Goal: Task Accomplishment & Management: Use online tool/utility

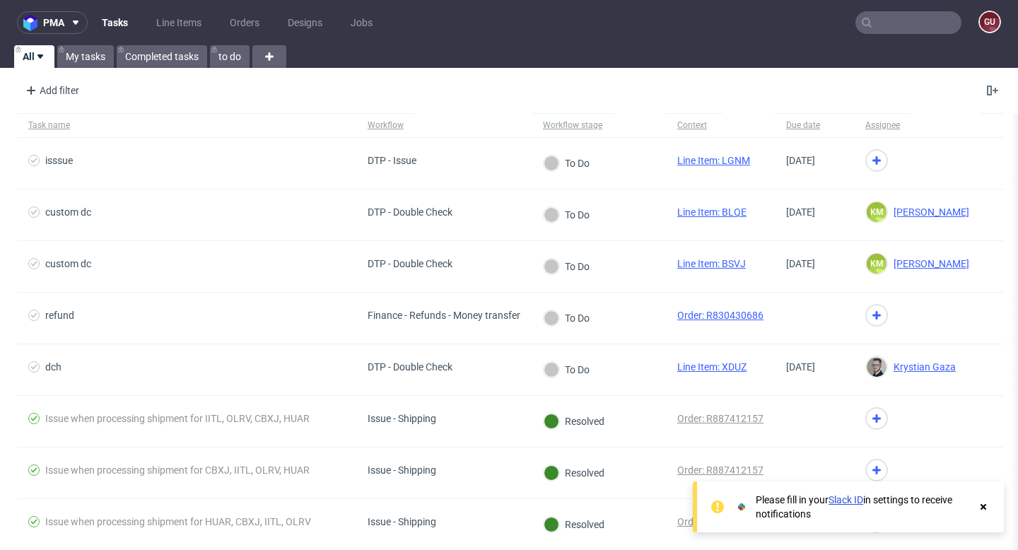
click at [906, 21] on input "text" at bounding box center [909, 22] width 106 height 23
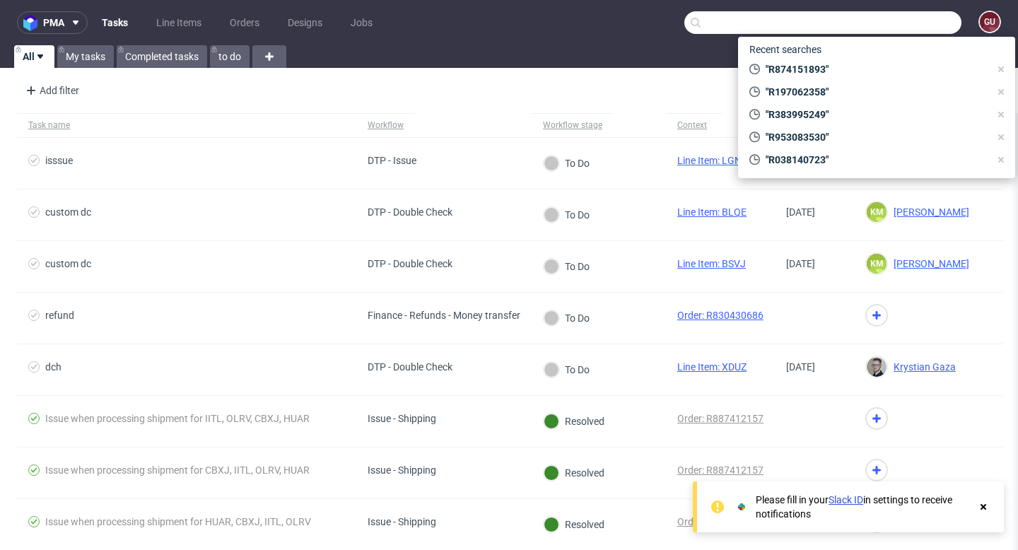
paste input "R846398298"
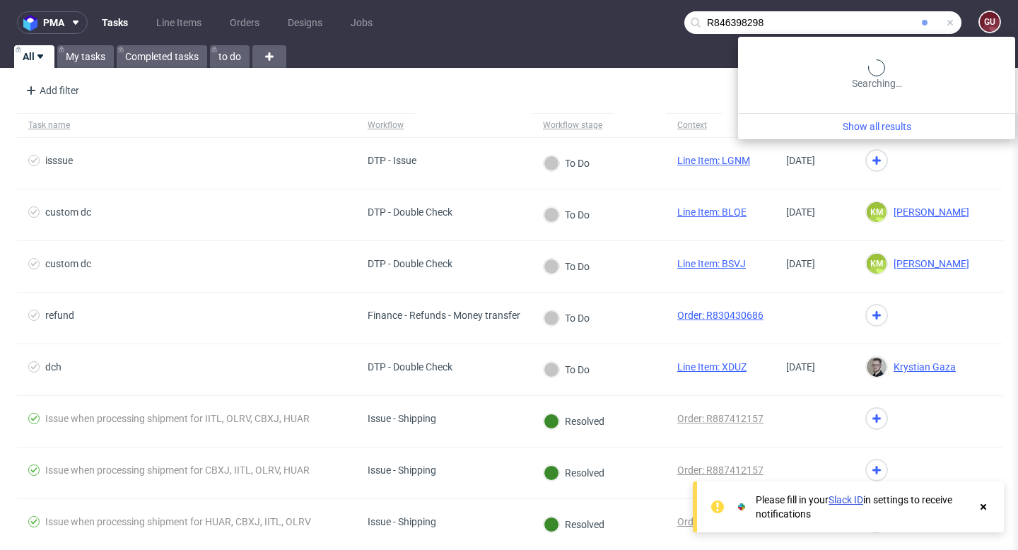
type input "R846398298"
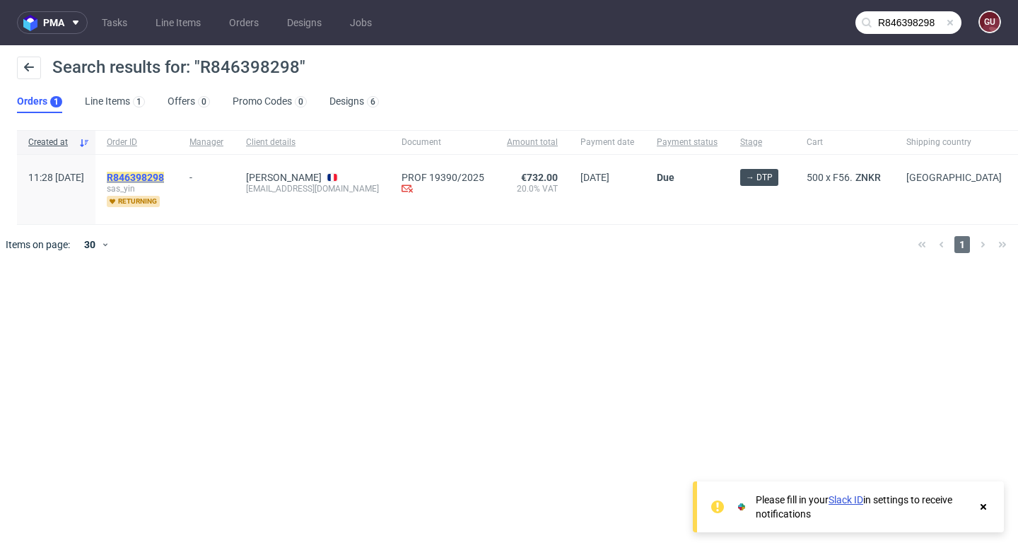
click at [164, 175] on mark "R846398298" at bounding box center [135, 177] width 57 height 11
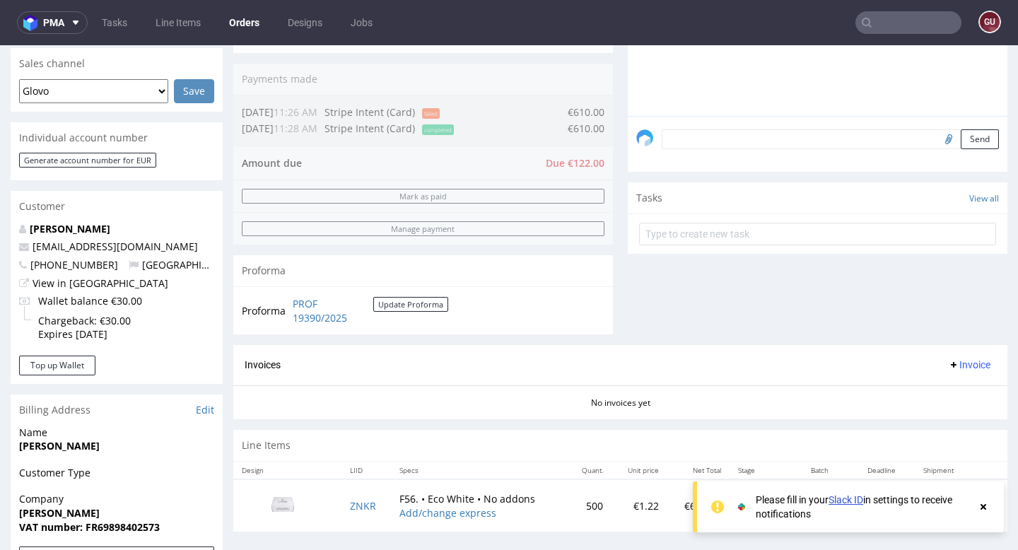
scroll to position [356, 0]
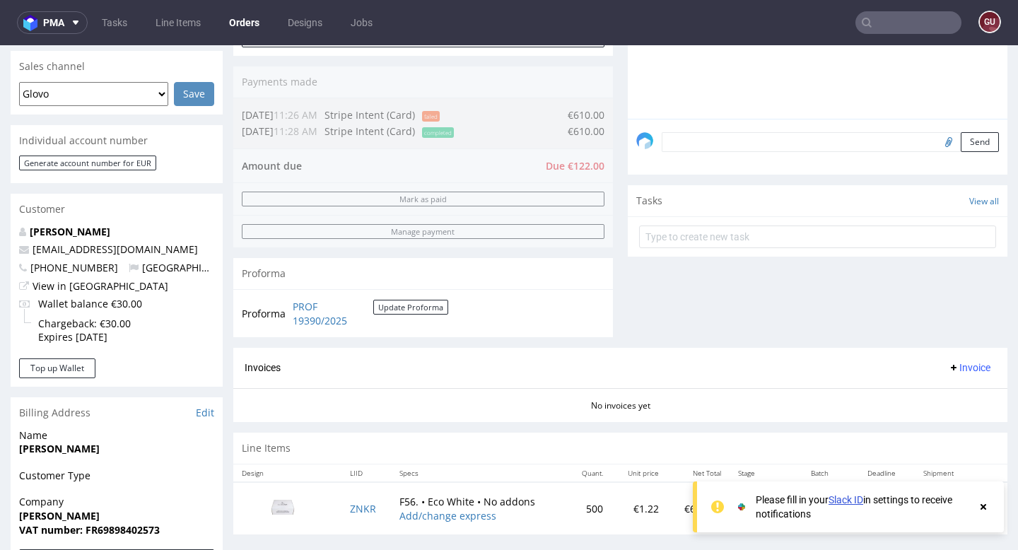
click at [985, 507] on use at bounding box center [984, 507] width 6 height 6
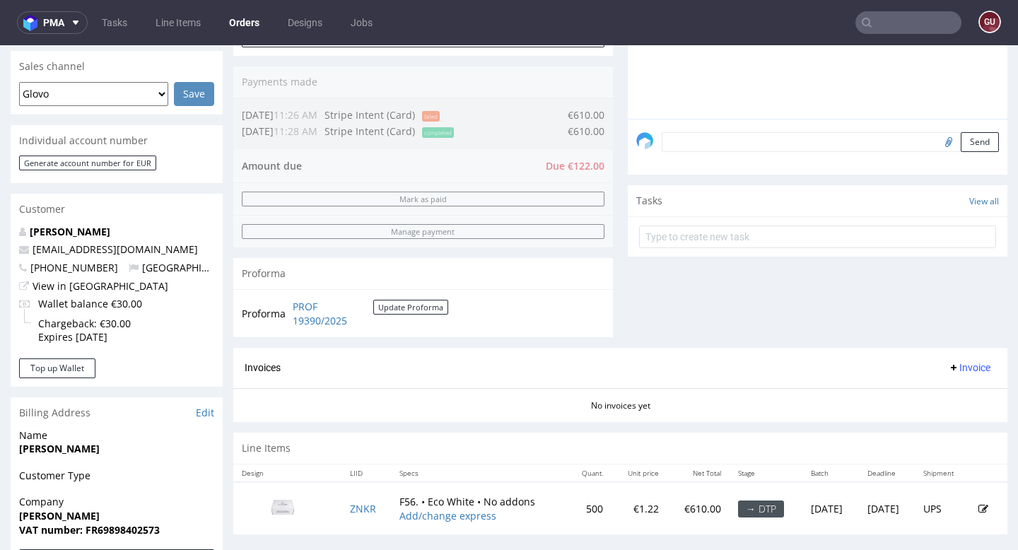
click at [871, 28] on input "text" at bounding box center [909, 22] width 106 height 23
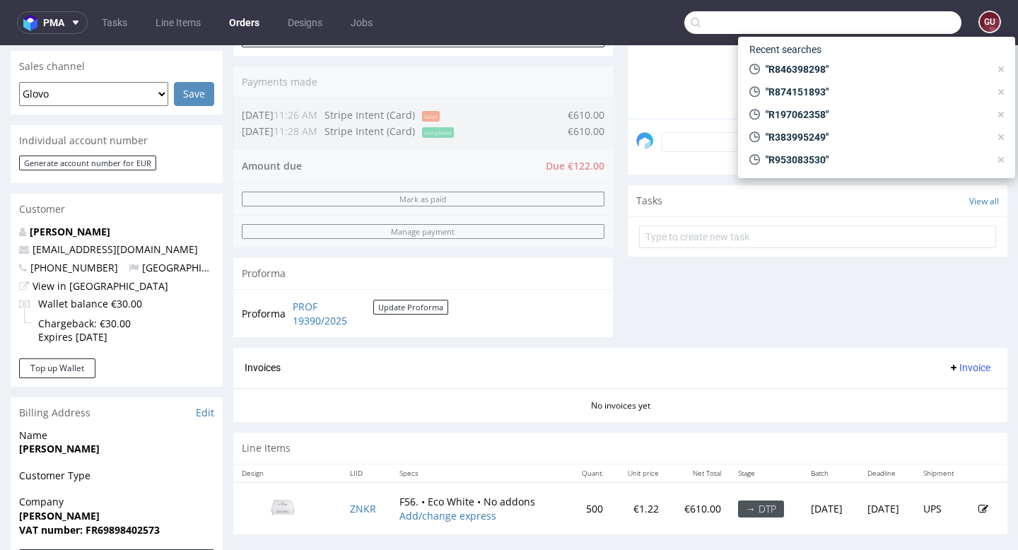
paste input "R953083530"
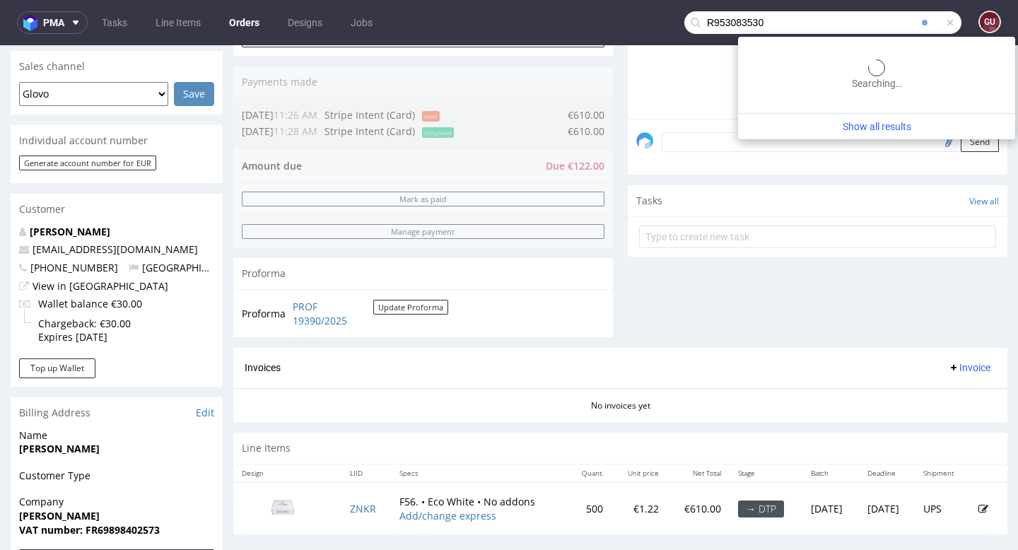
type input "R953083530"
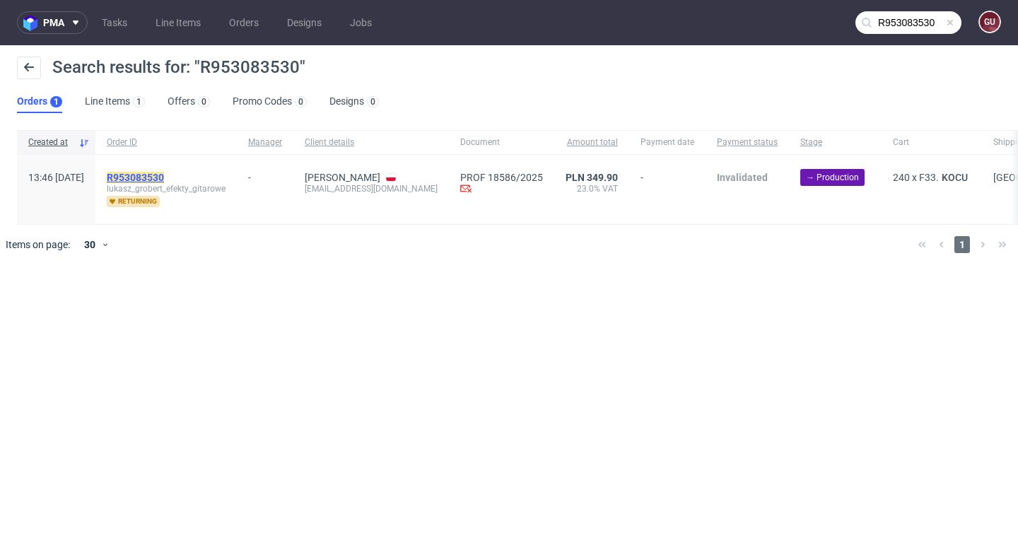
click at [164, 180] on mark "R953083530" at bounding box center [135, 177] width 57 height 11
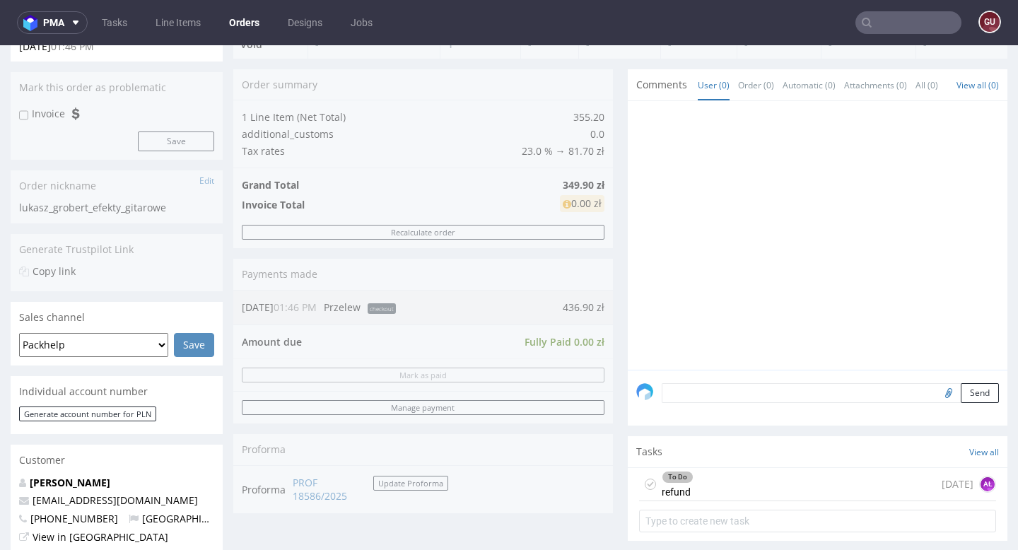
scroll to position [146, 0]
click at [615, 338] on div "Progress Payment Void Payment “Received” Email - Line Items 1 DTP - Production …" at bounding box center [620, 372] width 774 height 774
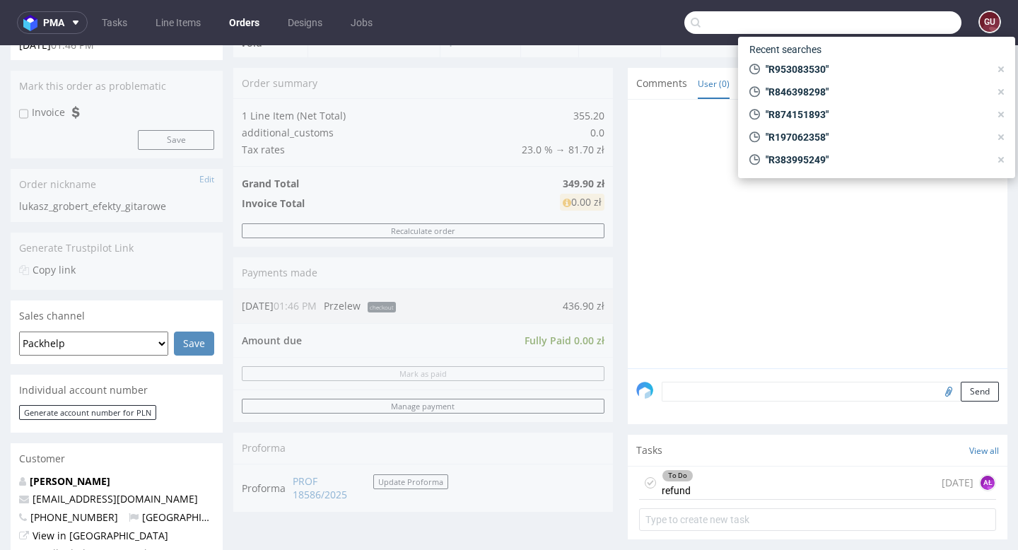
click at [875, 31] on input "text" at bounding box center [823, 22] width 277 height 23
paste input "R846398298"
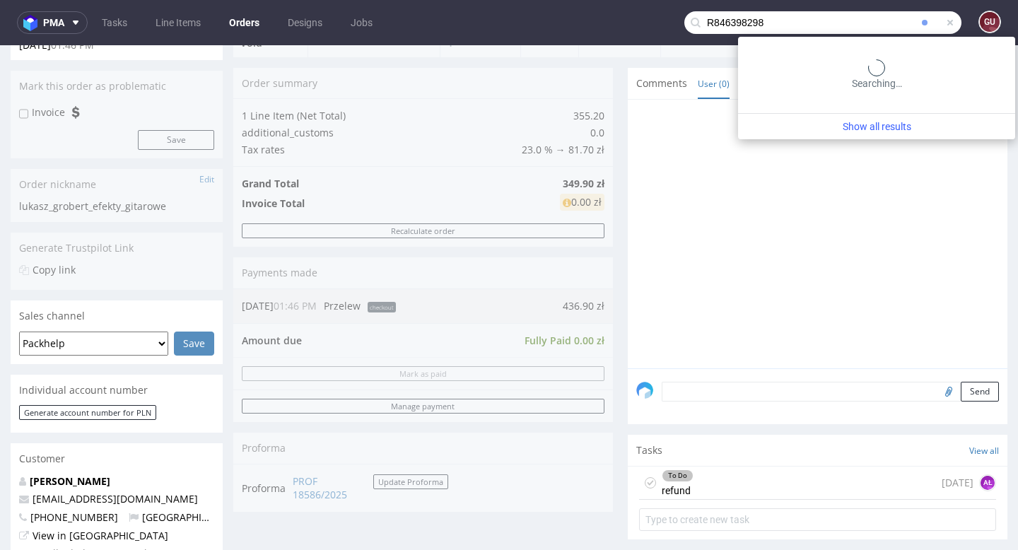
type input "R846398298"
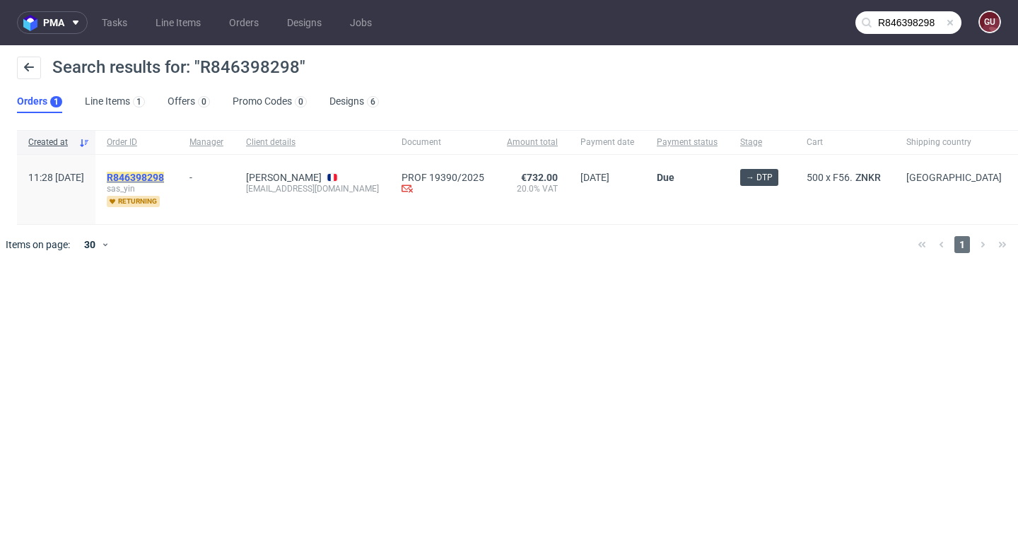
click at [164, 179] on mark "R846398298" at bounding box center [135, 177] width 57 height 11
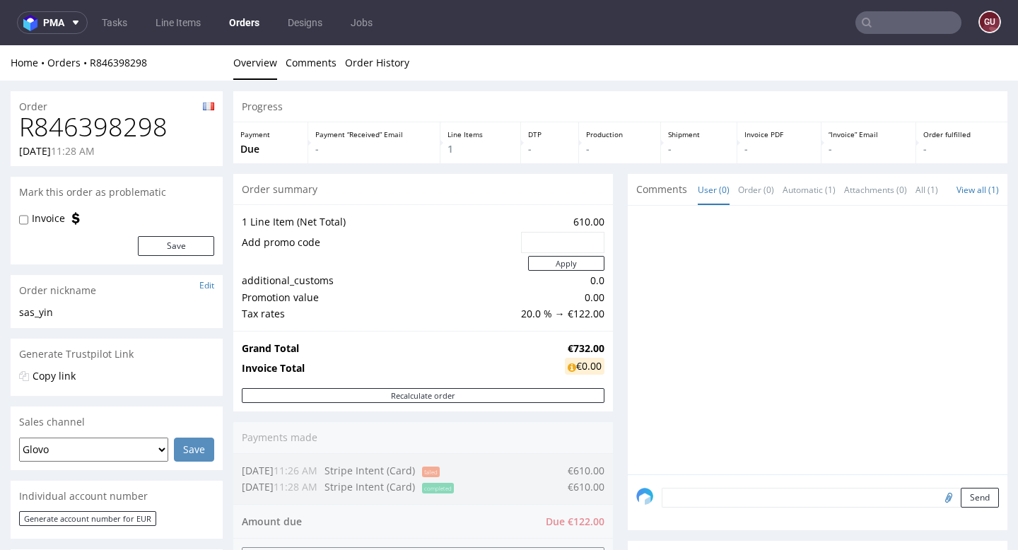
click at [438, 204] on div "Order summary" at bounding box center [423, 189] width 380 height 31
